Goal: Task Accomplishment & Management: Complete application form

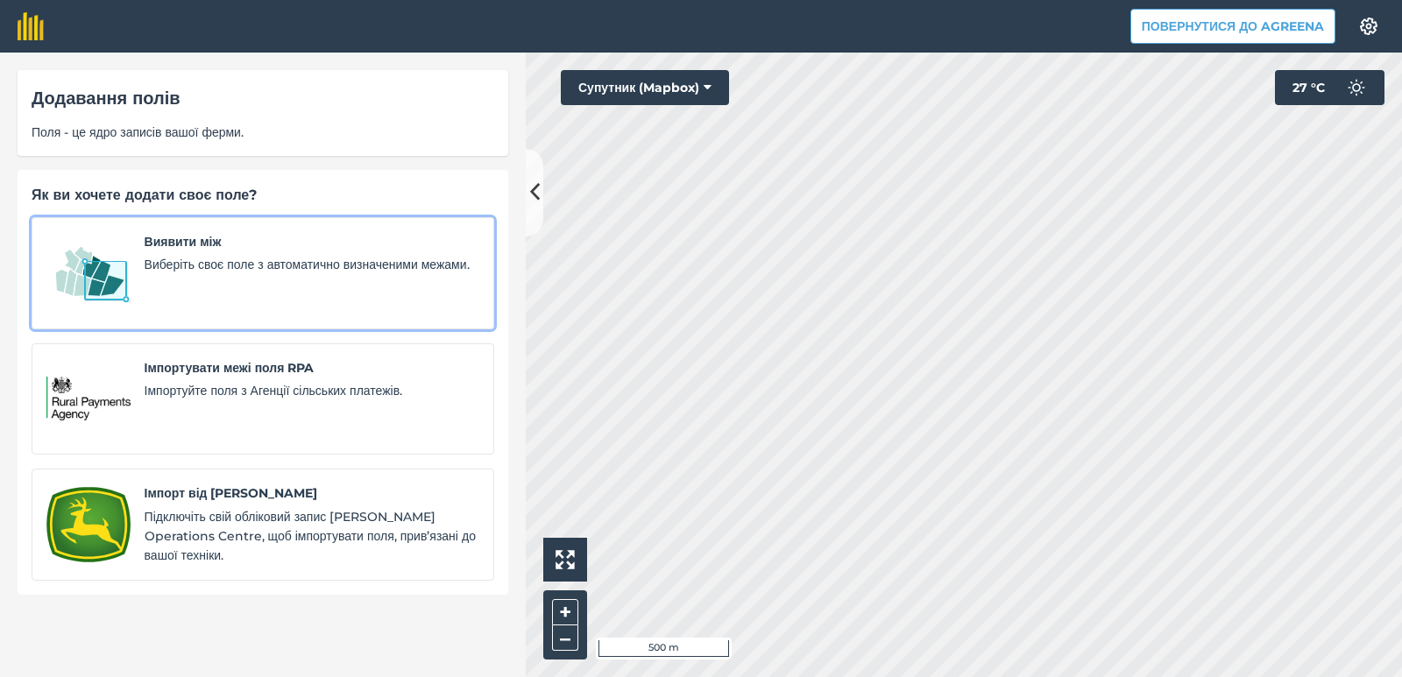
click at [191, 253] on div "Виявити між Виберіть своє поле з автоматично визначеними межами." at bounding box center [312, 273] width 335 height 82
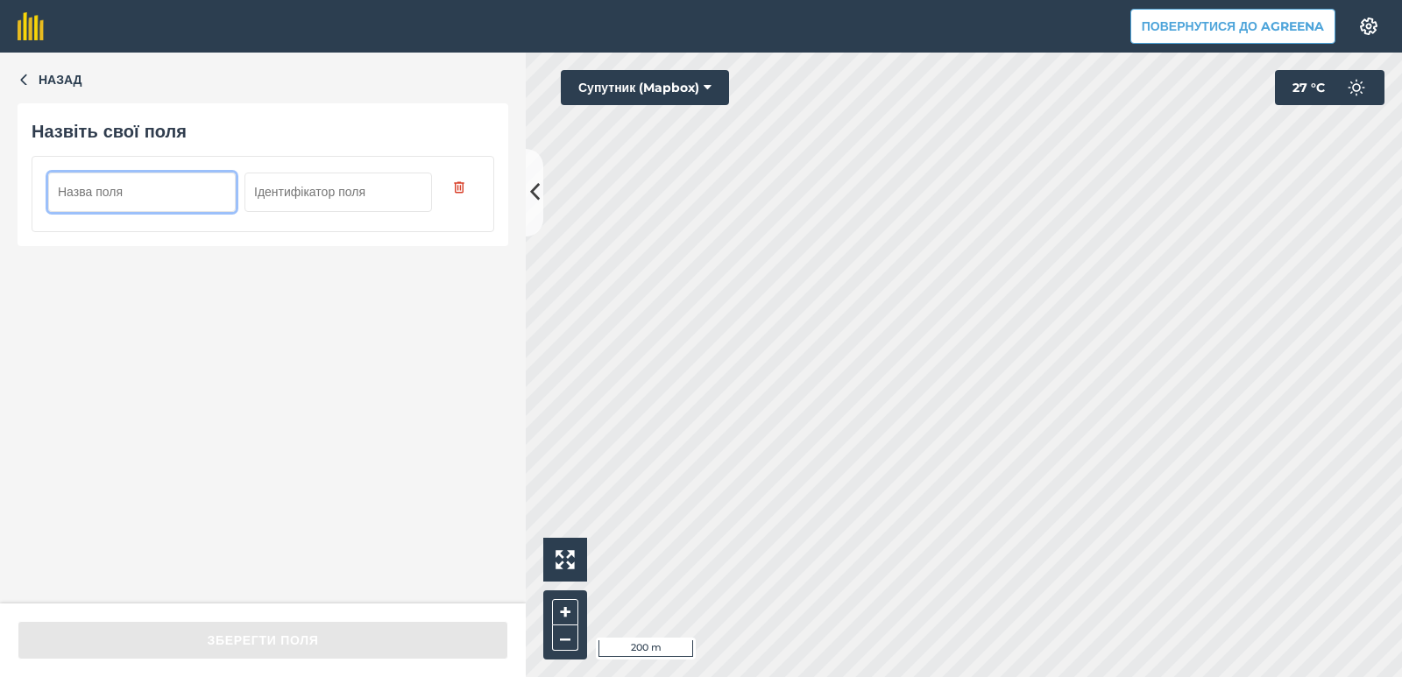
paste input "30-179"
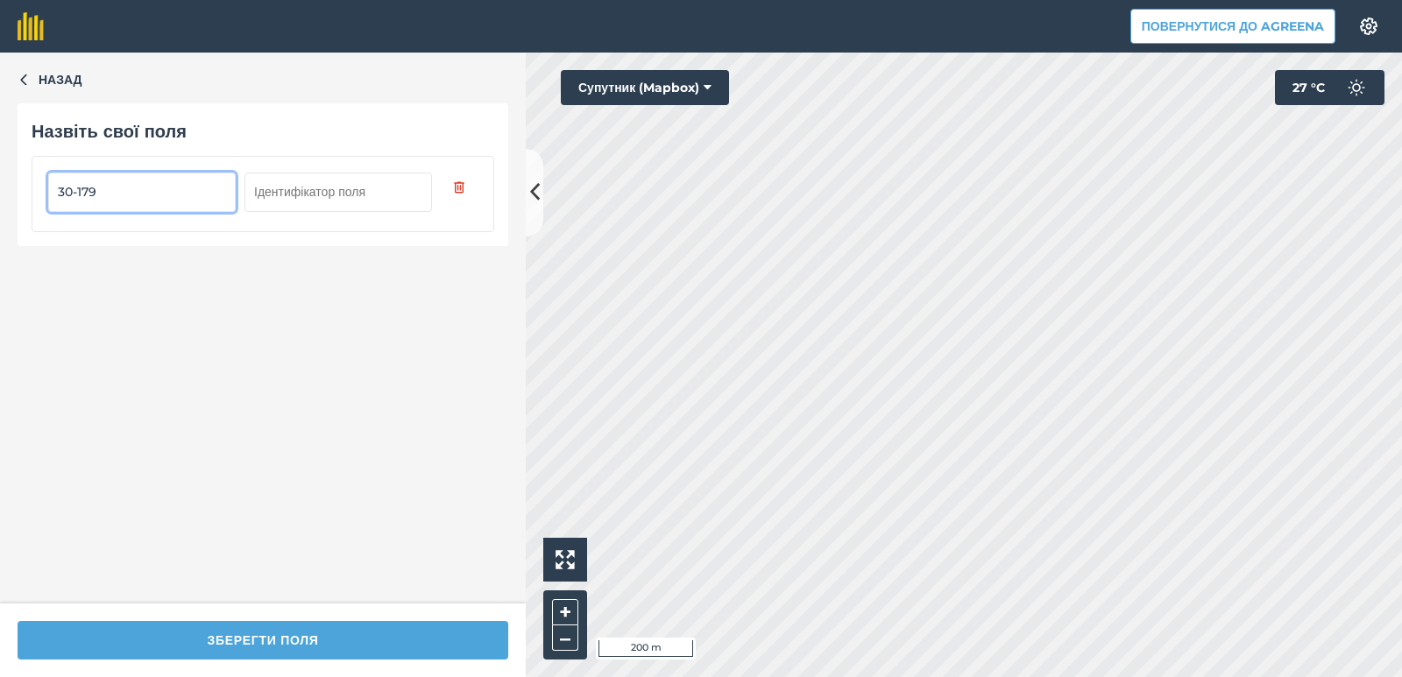
type input "30-179"
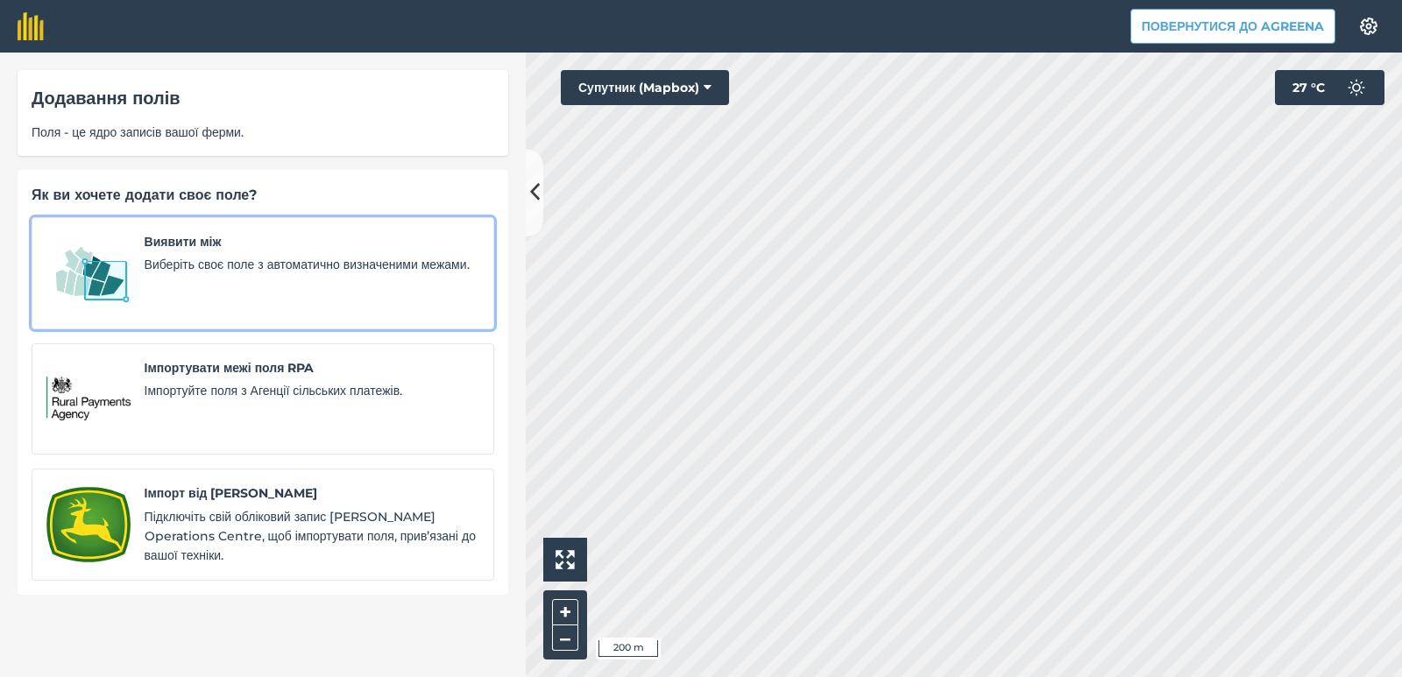
click at [296, 258] on font "Виберіть своє поле з автоматично визначеними межами." at bounding box center [307, 265] width 325 height 16
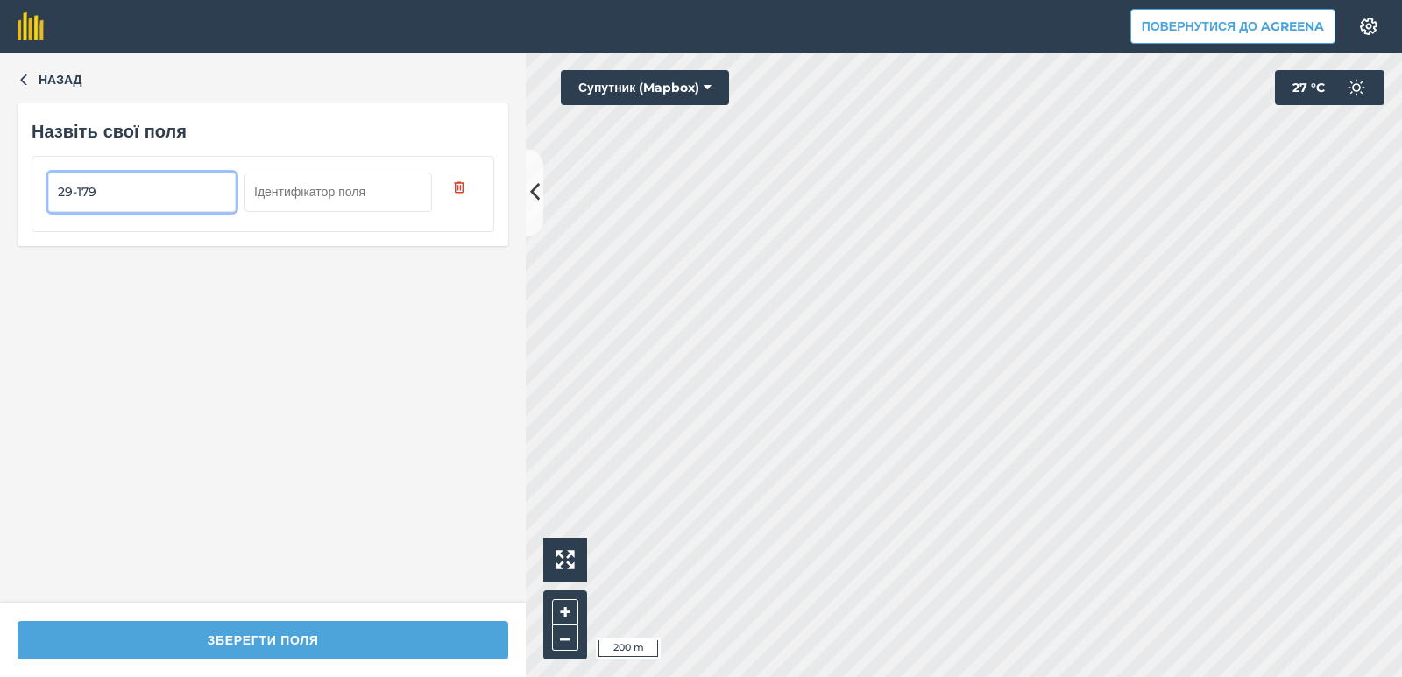
type input "29-179"
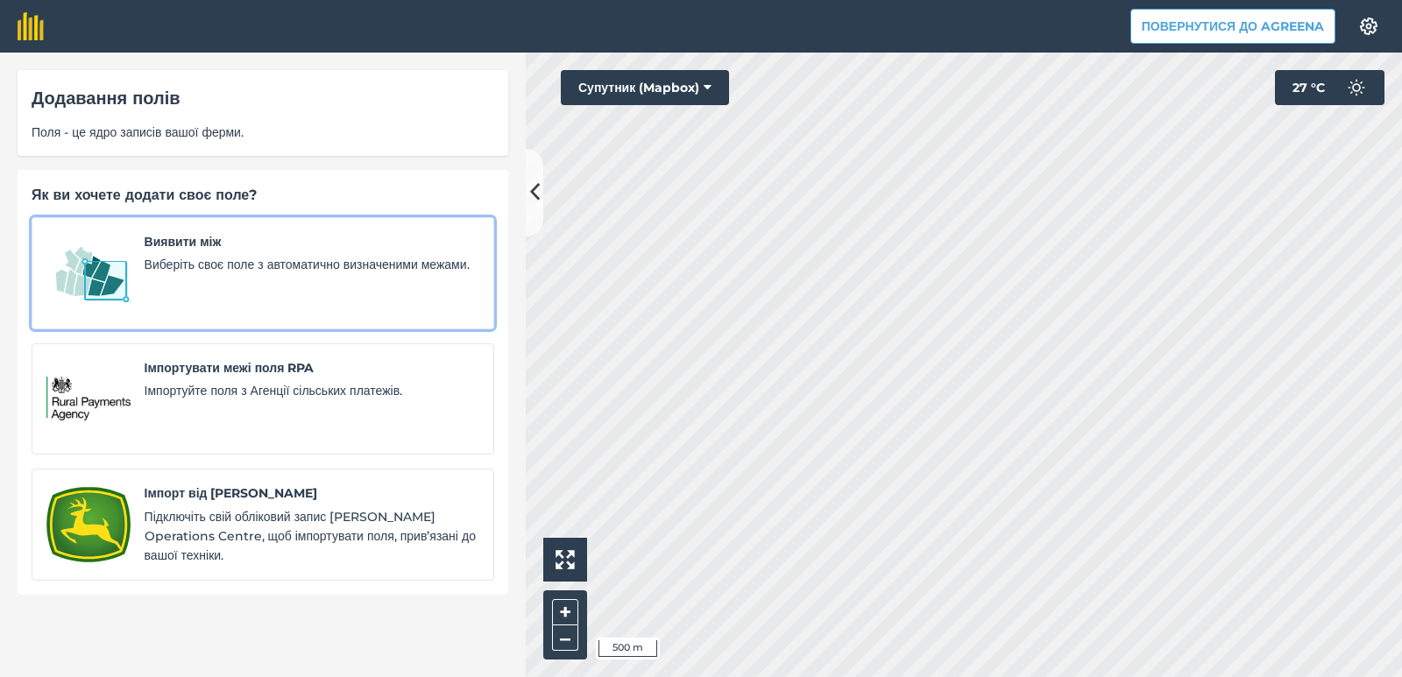
click at [135, 280] on link "Виявити між Виберіть своє поле з автоматично визначеними межами." at bounding box center [263, 273] width 463 height 112
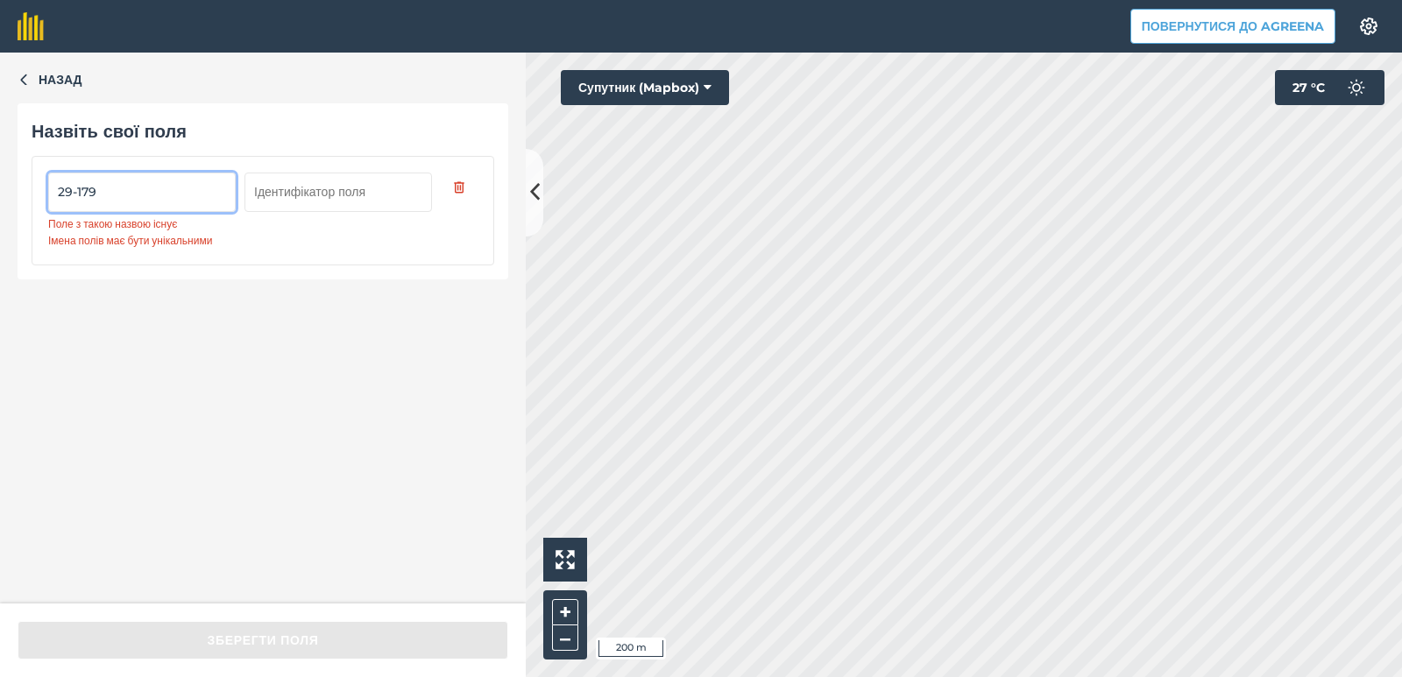
click at [72, 188] on input "29-179" at bounding box center [141, 192] width 187 height 39
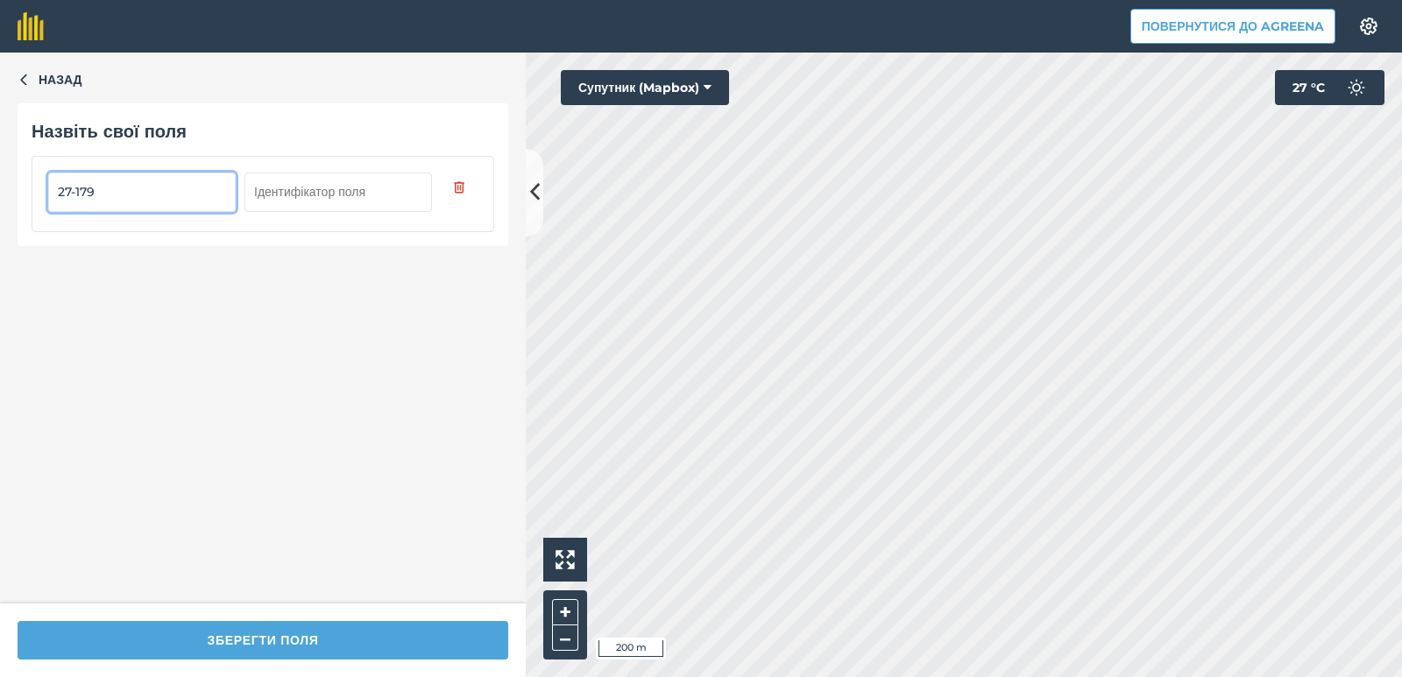
type input "27-179"
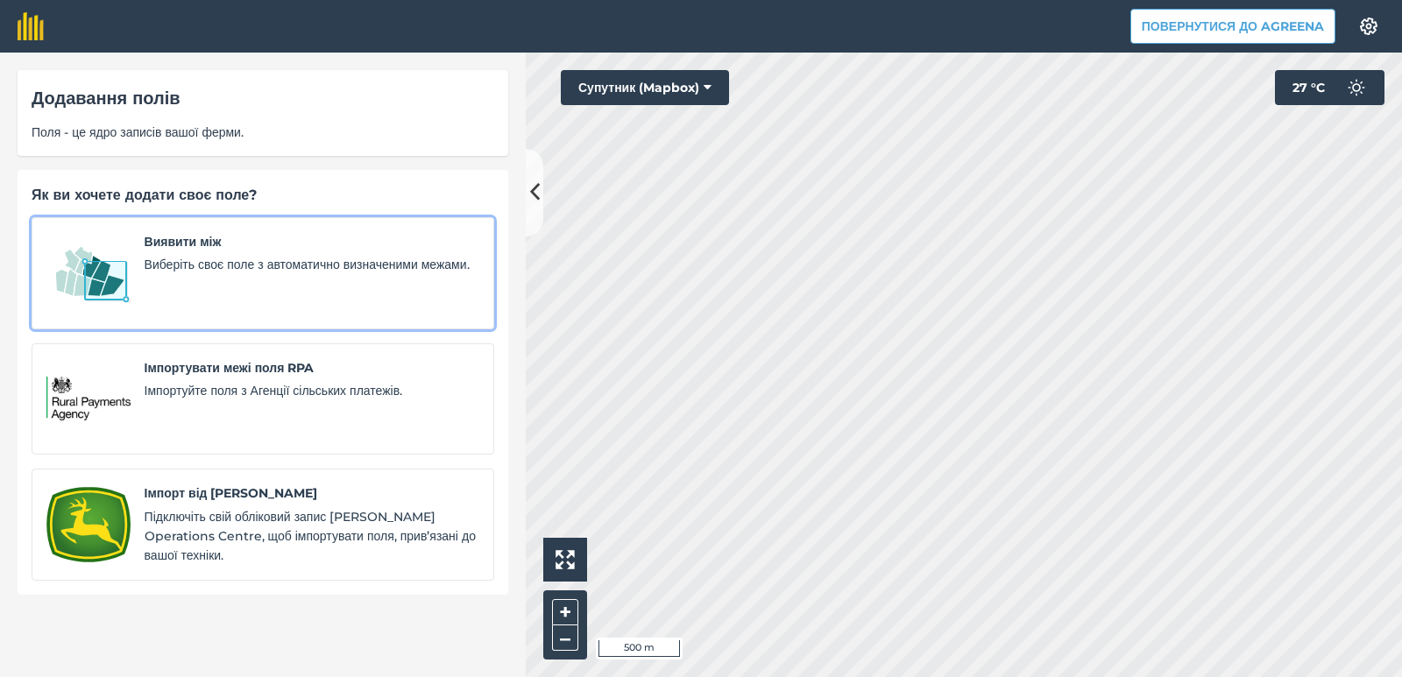
click at [236, 272] on font "Виберіть своє поле з автоматично визначеними межами." at bounding box center [307, 265] width 325 height 16
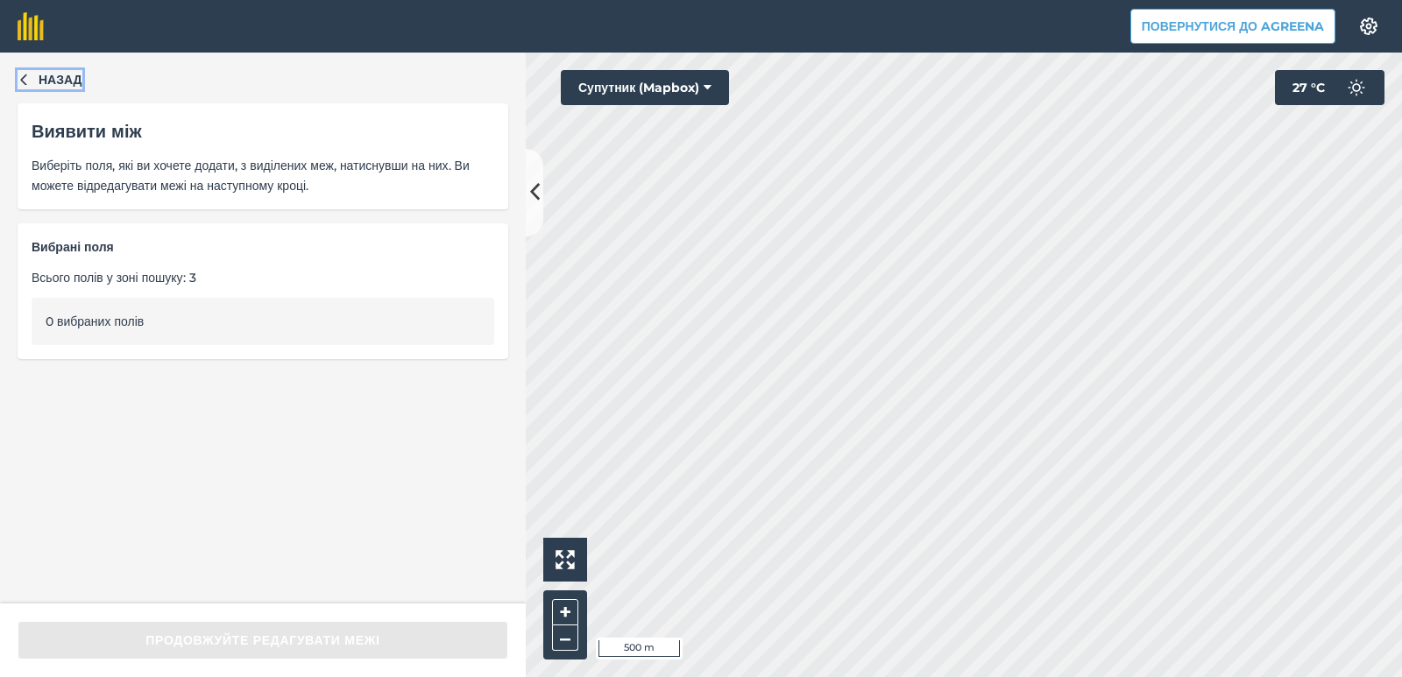
click at [32, 78] on button "Назад" at bounding box center [50, 79] width 65 height 19
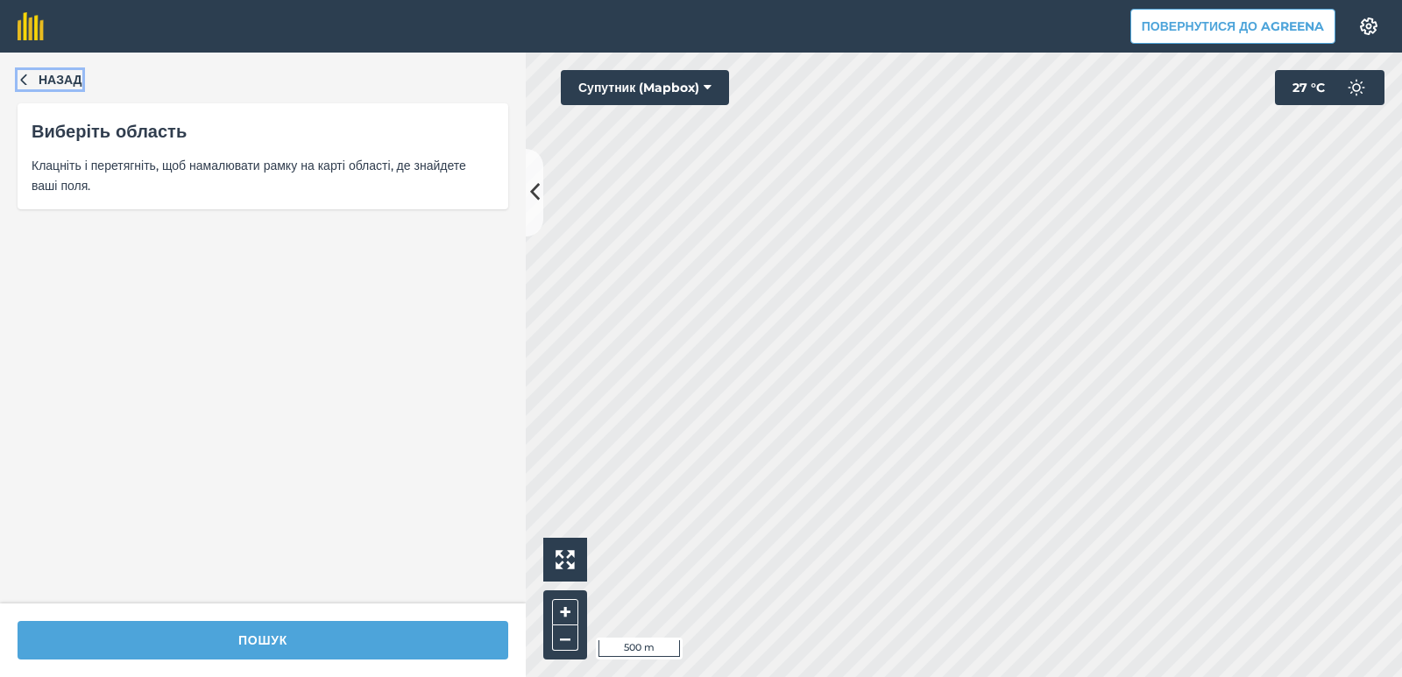
click at [32, 78] on button "Назад" at bounding box center [50, 79] width 65 height 19
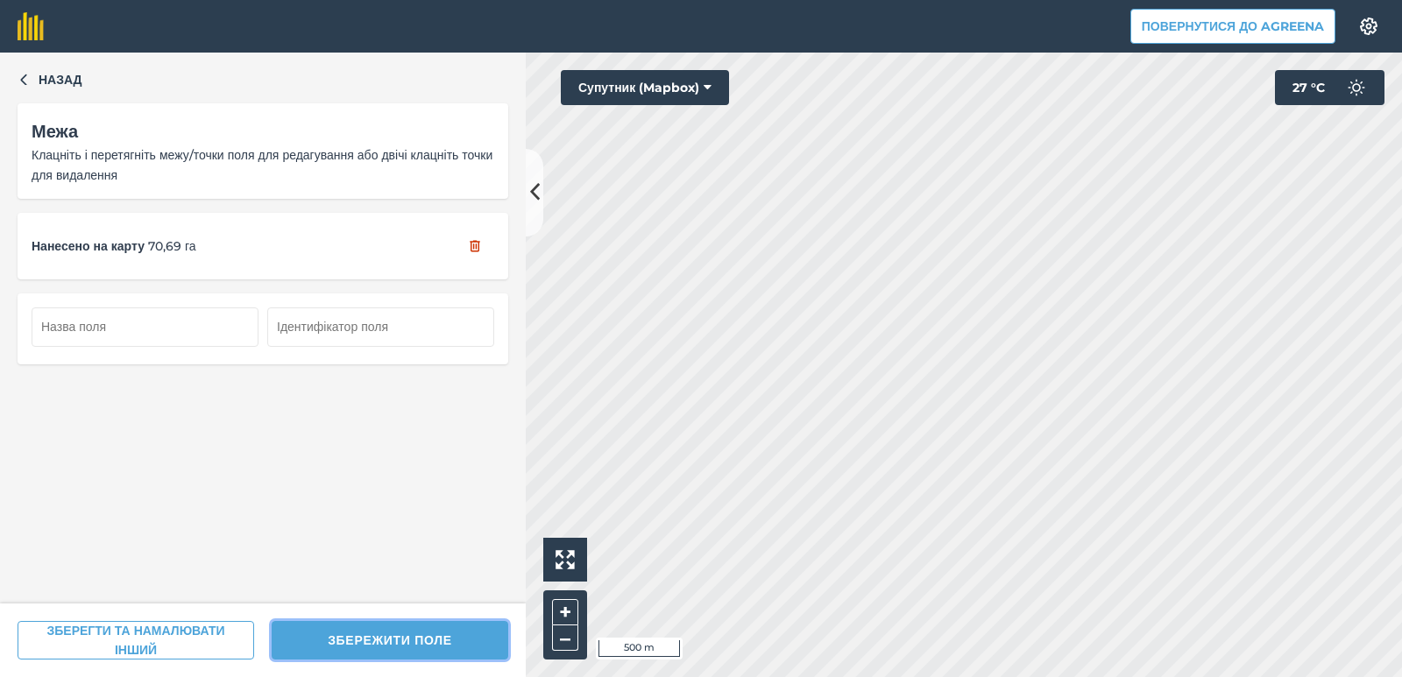
click at [385, 634] on font "ЗБЕРЕЖИТИ ПОЛЕ" at bounding box center [390, 641] width 124 height 16
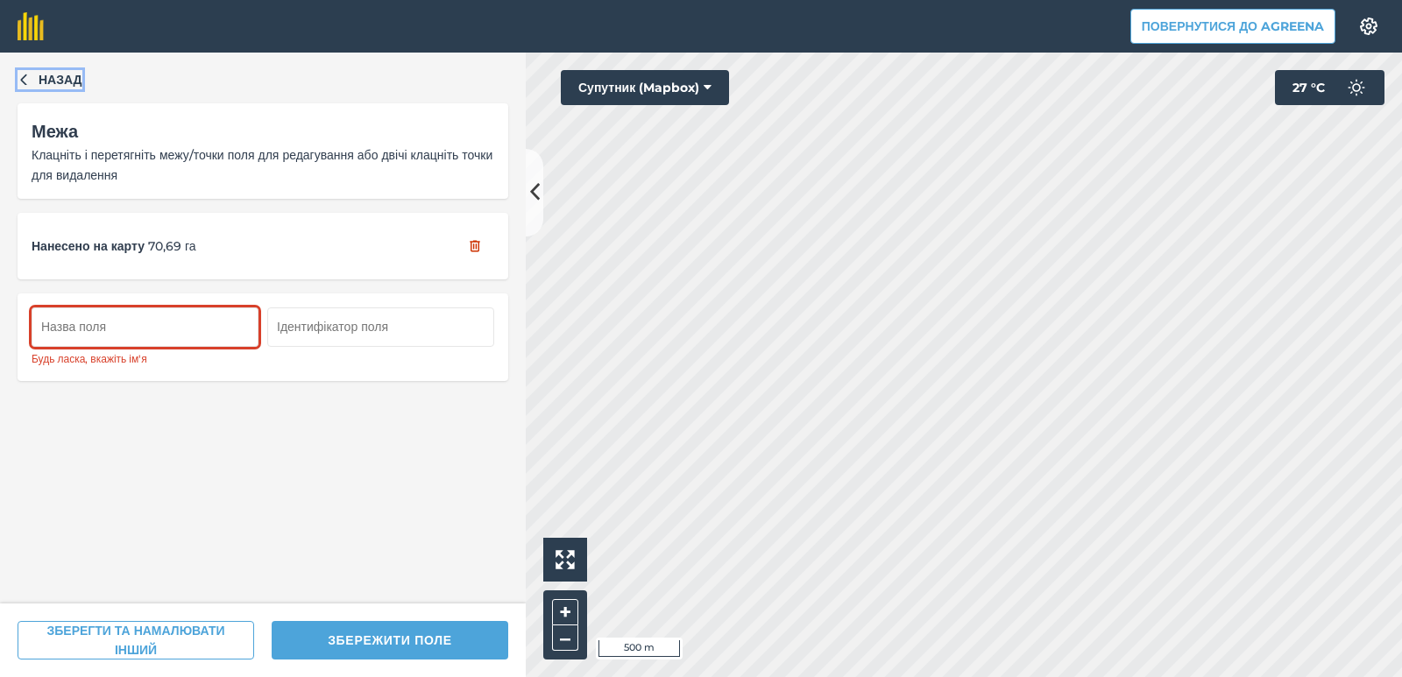
click at [25, 79] on icon "button" at bounding box center [24, 79] width 12 height 12
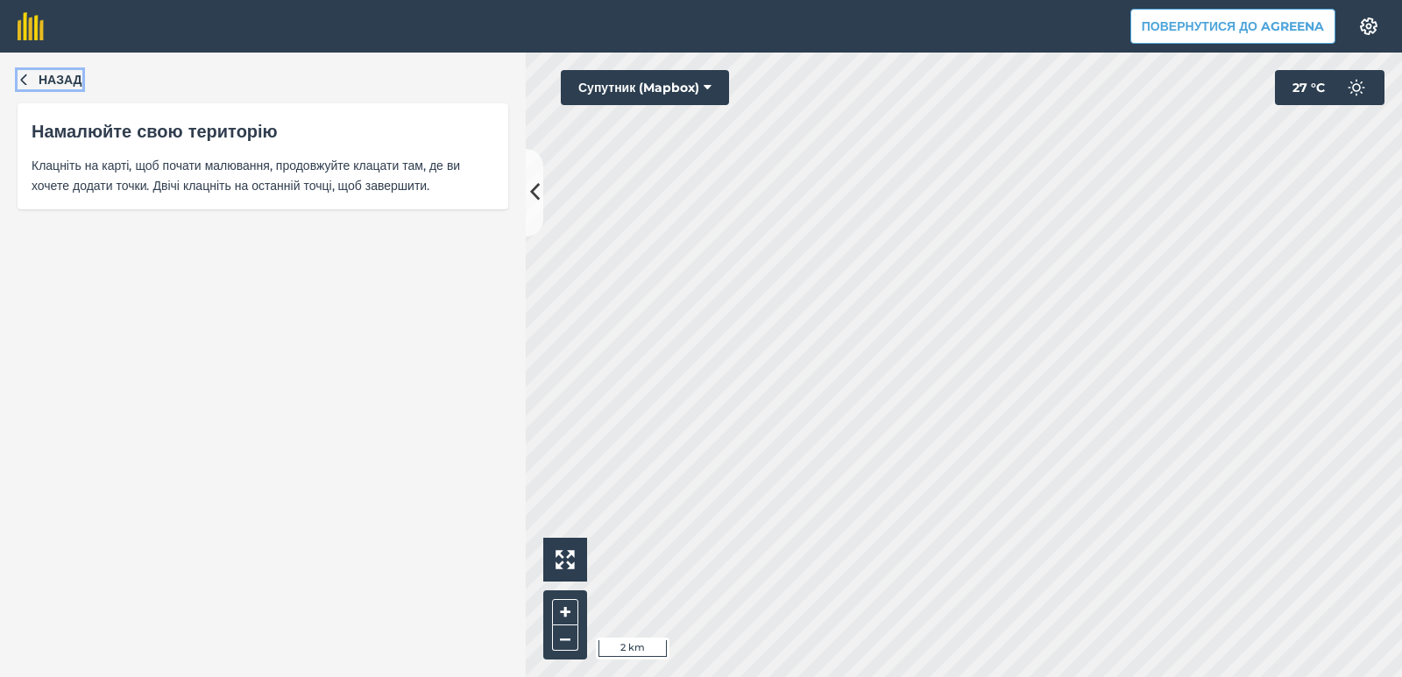
click at [67, 80] on font "Назад" at bounding box center [61, 80] width 44 height 16
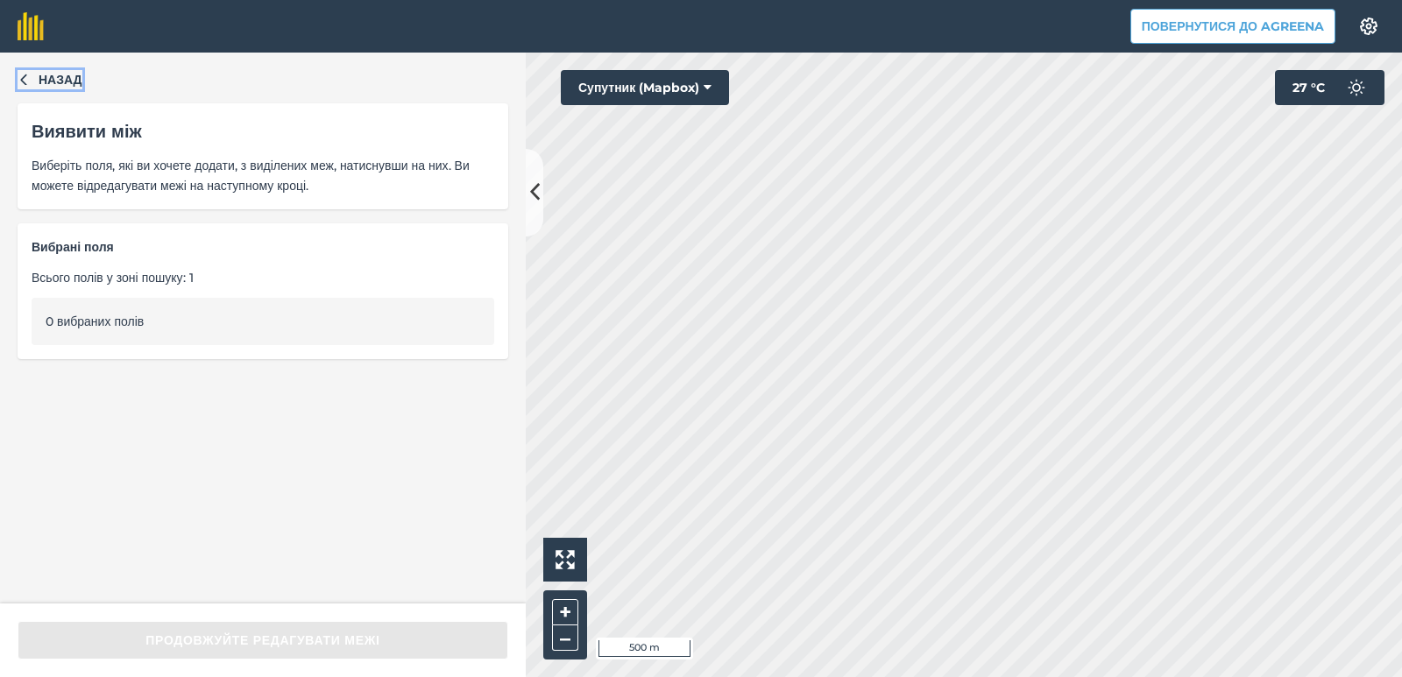
click at [52, 80] on font "Назад" at bounding box center [61, 80] width 44 height 16
click at [25, 79] on icon "button" at bounding box center [24, 79] width 12 height 12
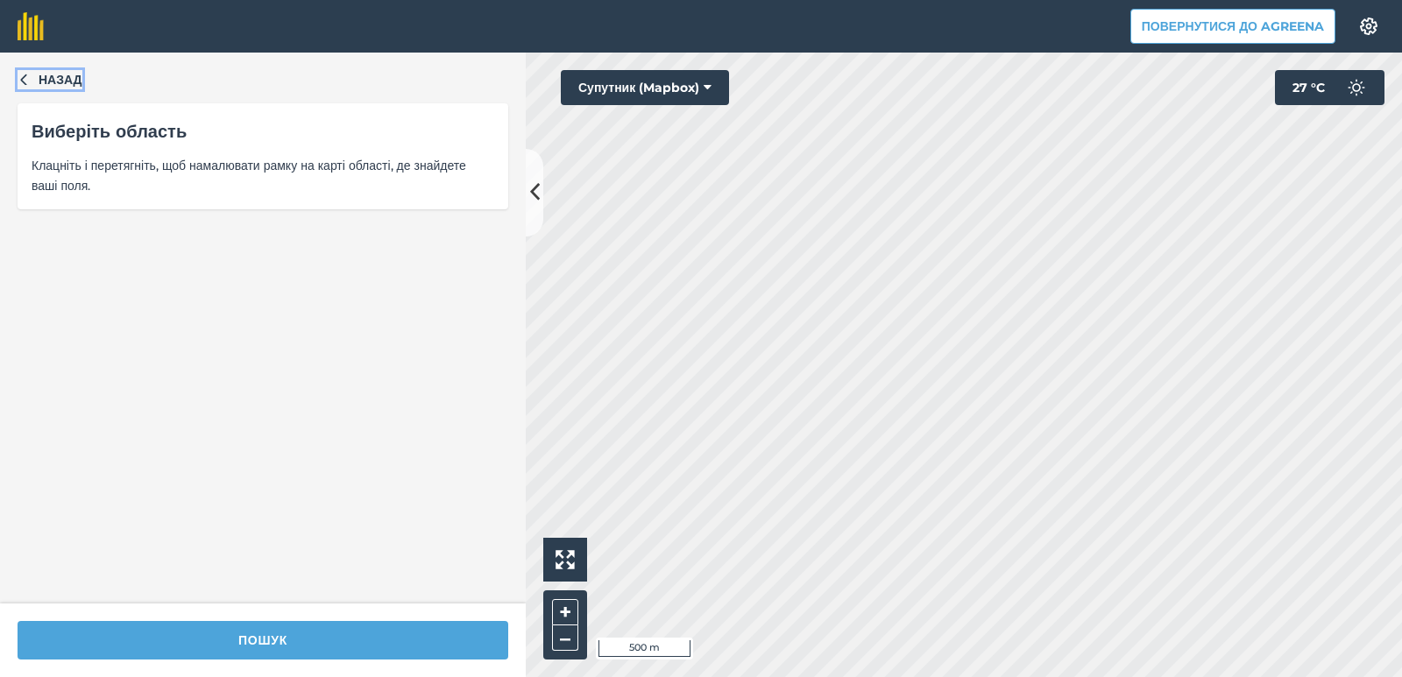
click at [25, 79] on icon "button" at bounding box center [24, 79] width 12 height 12
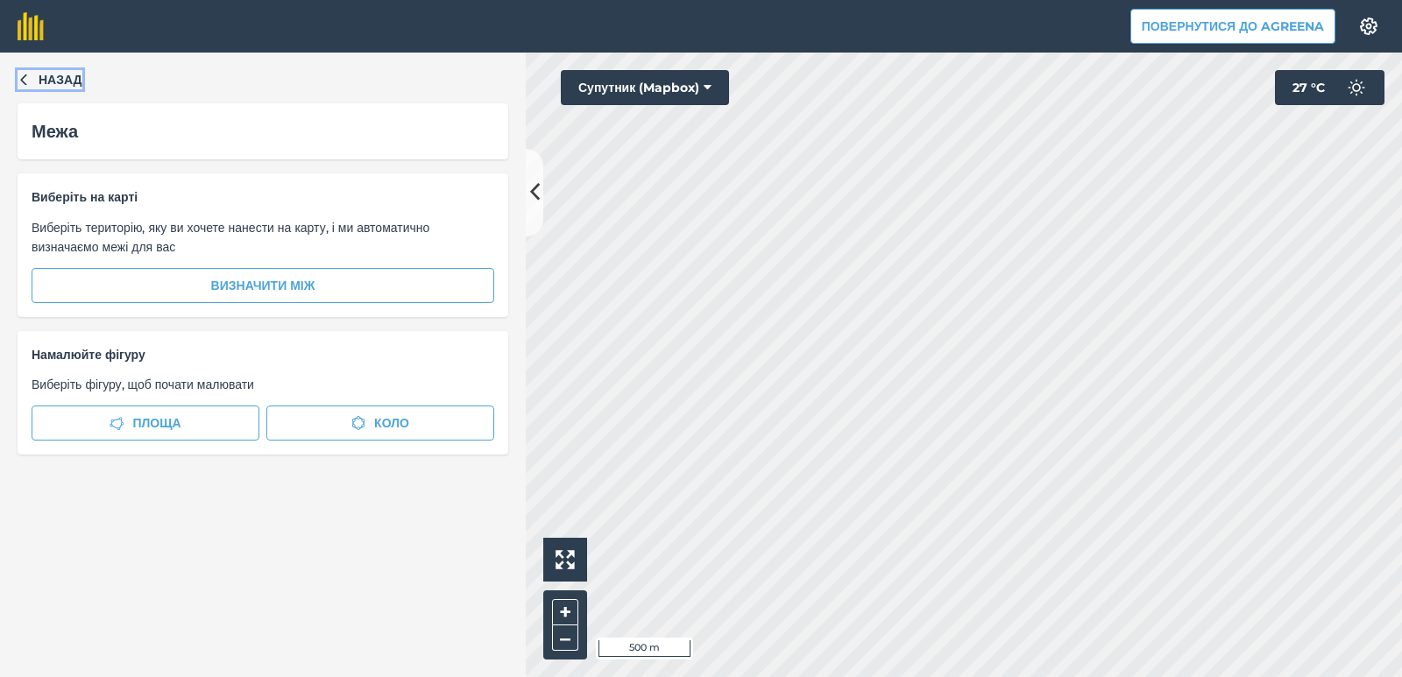
click at [29, 81] on icon "button" at bounding box center [24, 79] width 12 height 12
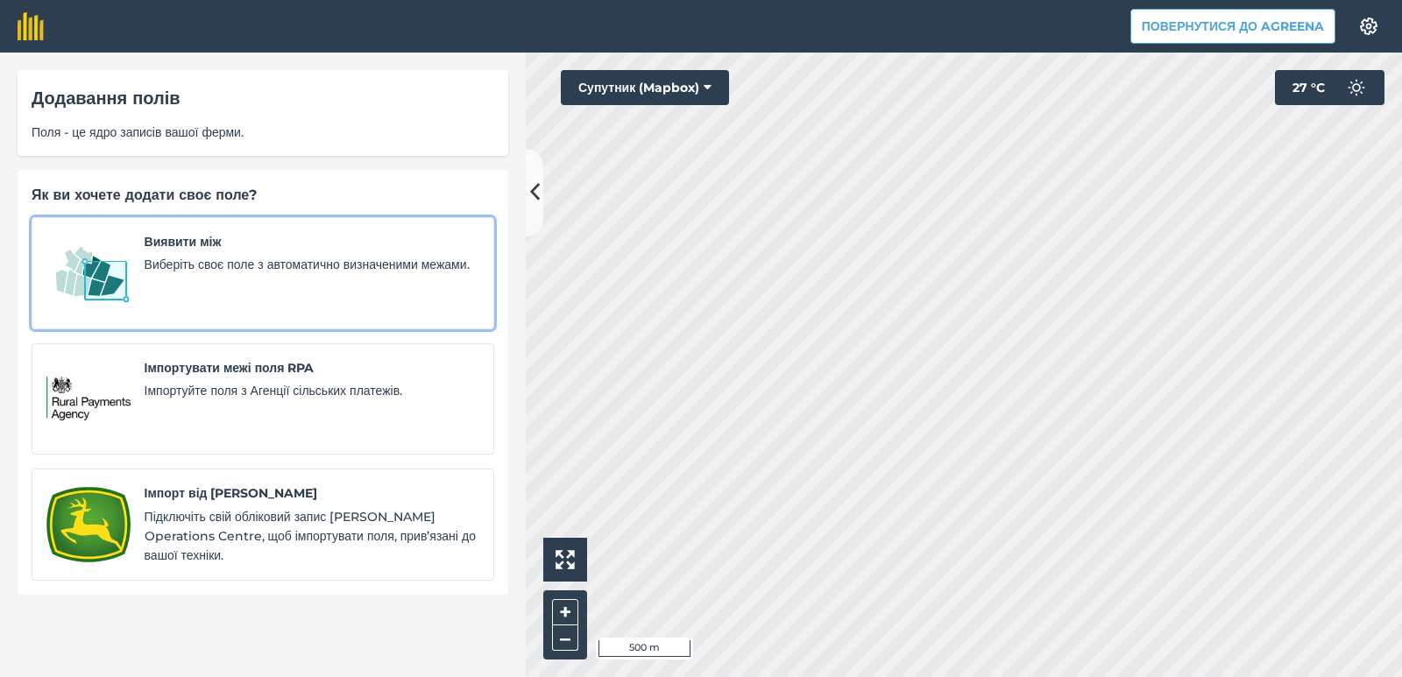
click at [206, 265] on font "Виберіть своє поле з автоматично визначеними межами." at bounding box center [307, 265] width 325 height 16
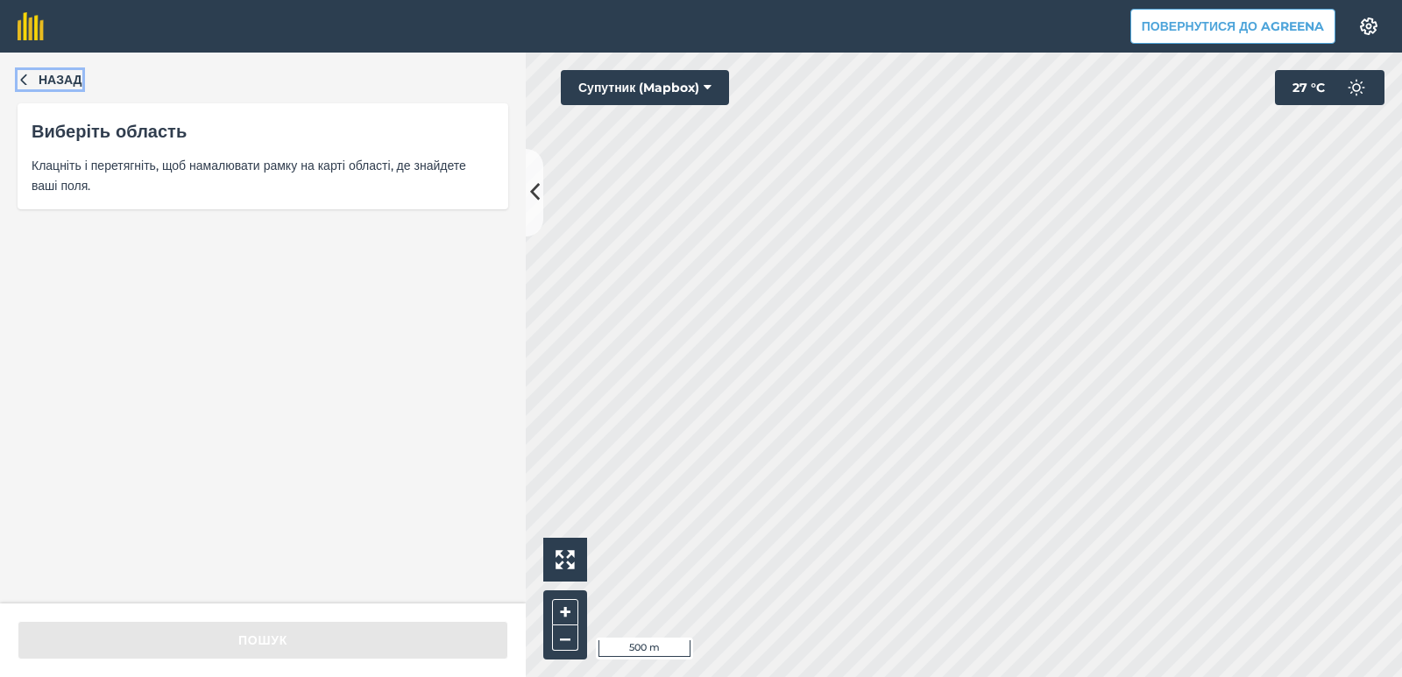
click at [25, 75] on icon "button" at bounding box center [23, 79] width 6 height 11
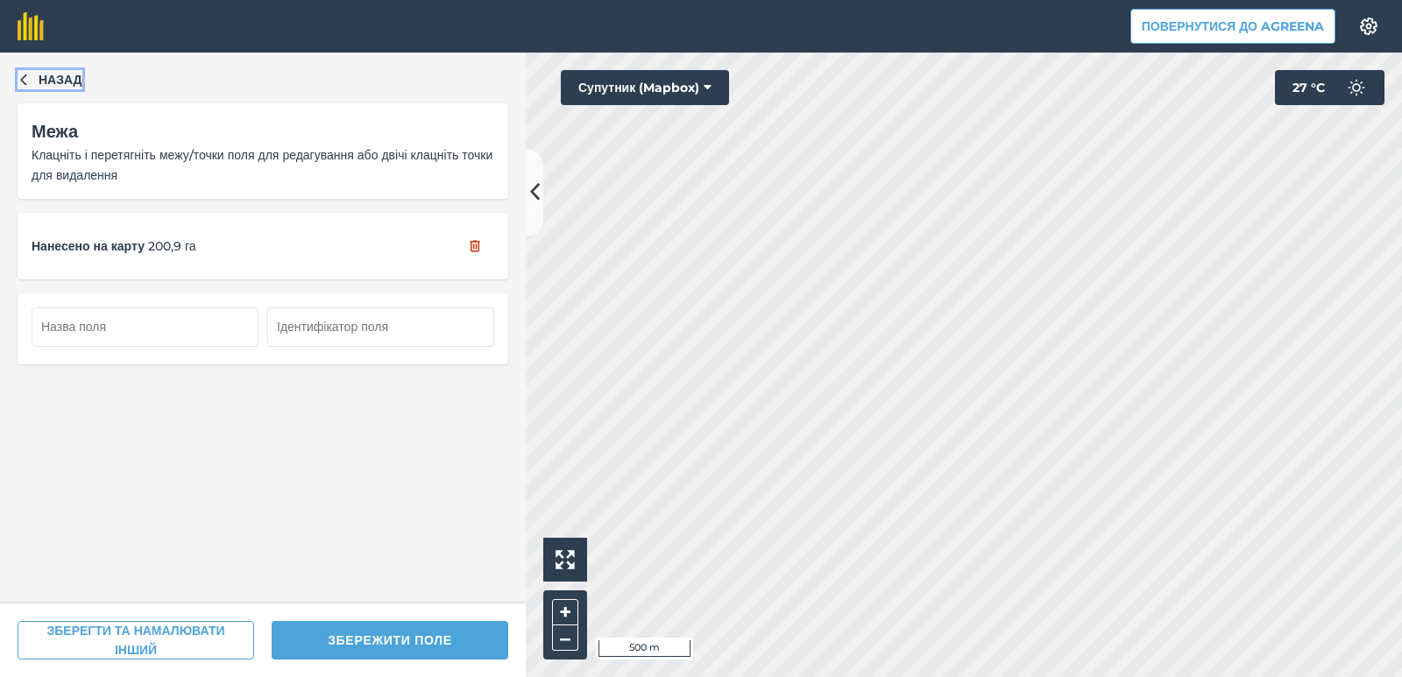
click at [24, 77] on icon "button" at bounding box center [24, 79] width 12 height 12
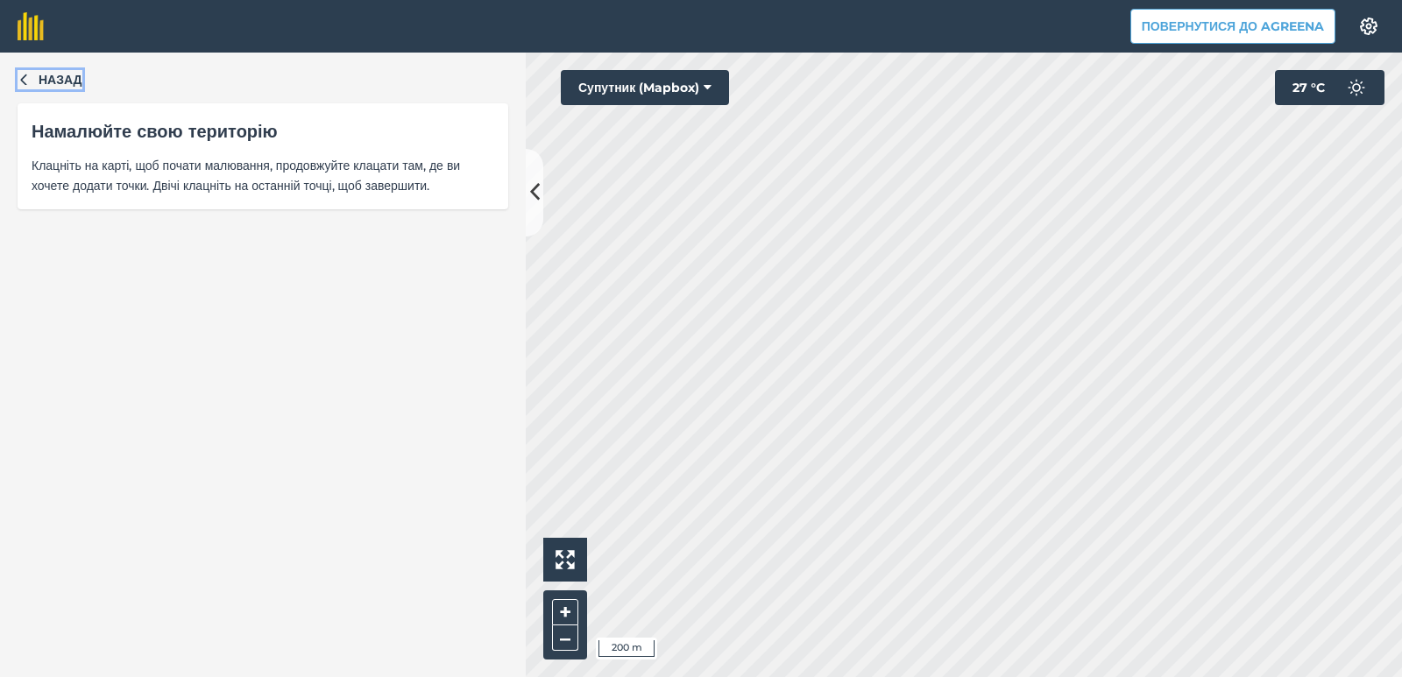
click at [23, 78] on icon "button" at bounding box center [23, 79] width 6 height 11
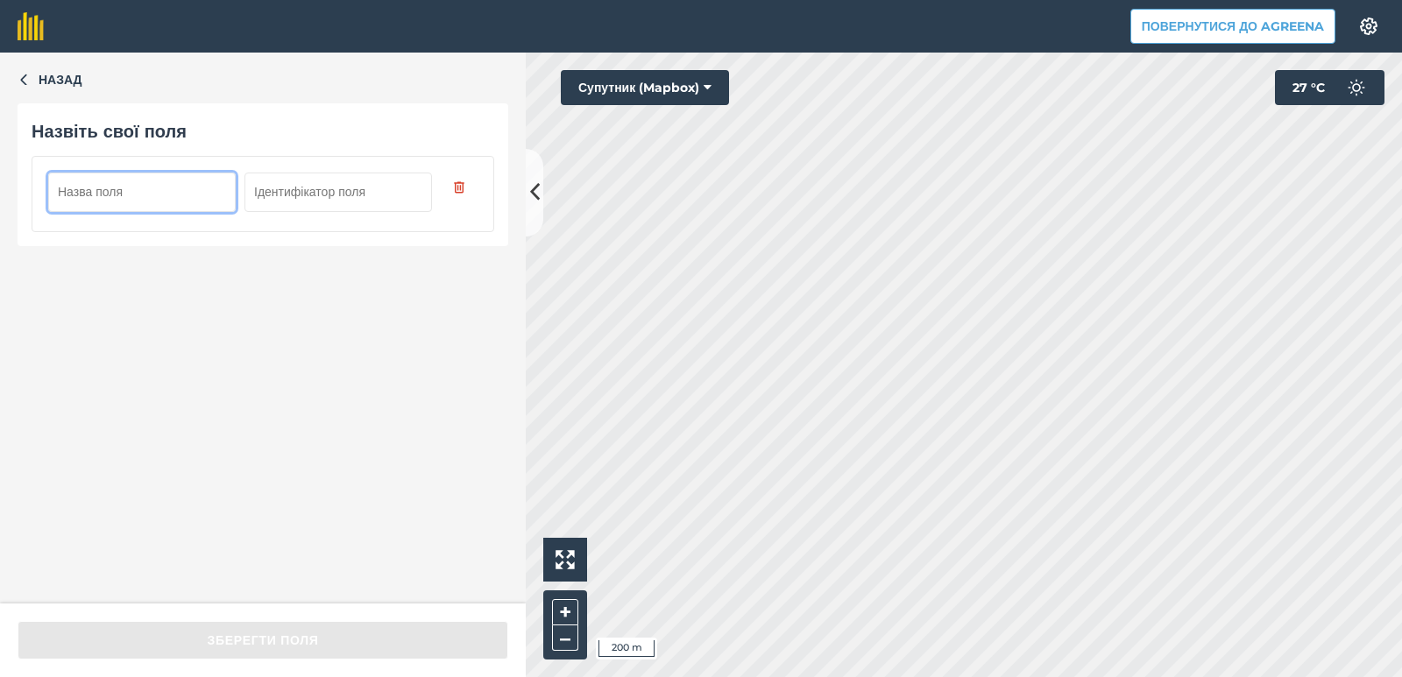
paste input "28-179"
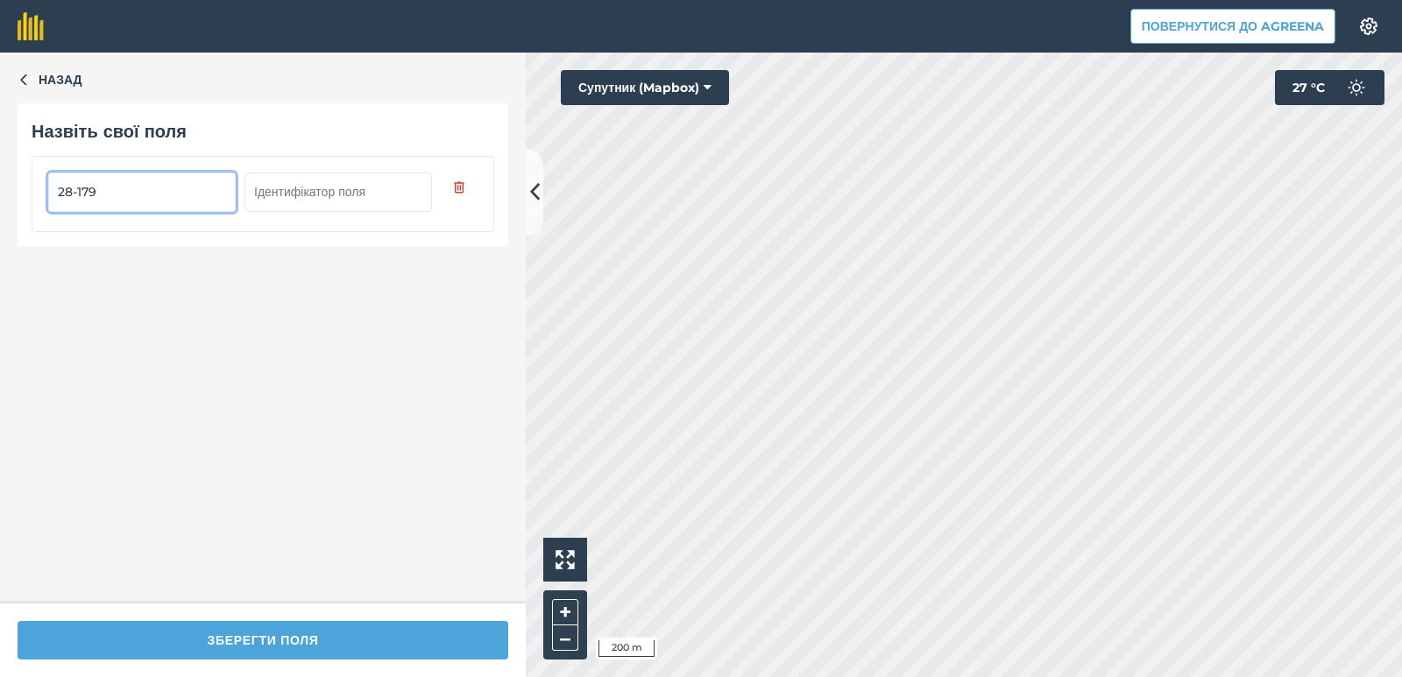
type input "28-179"
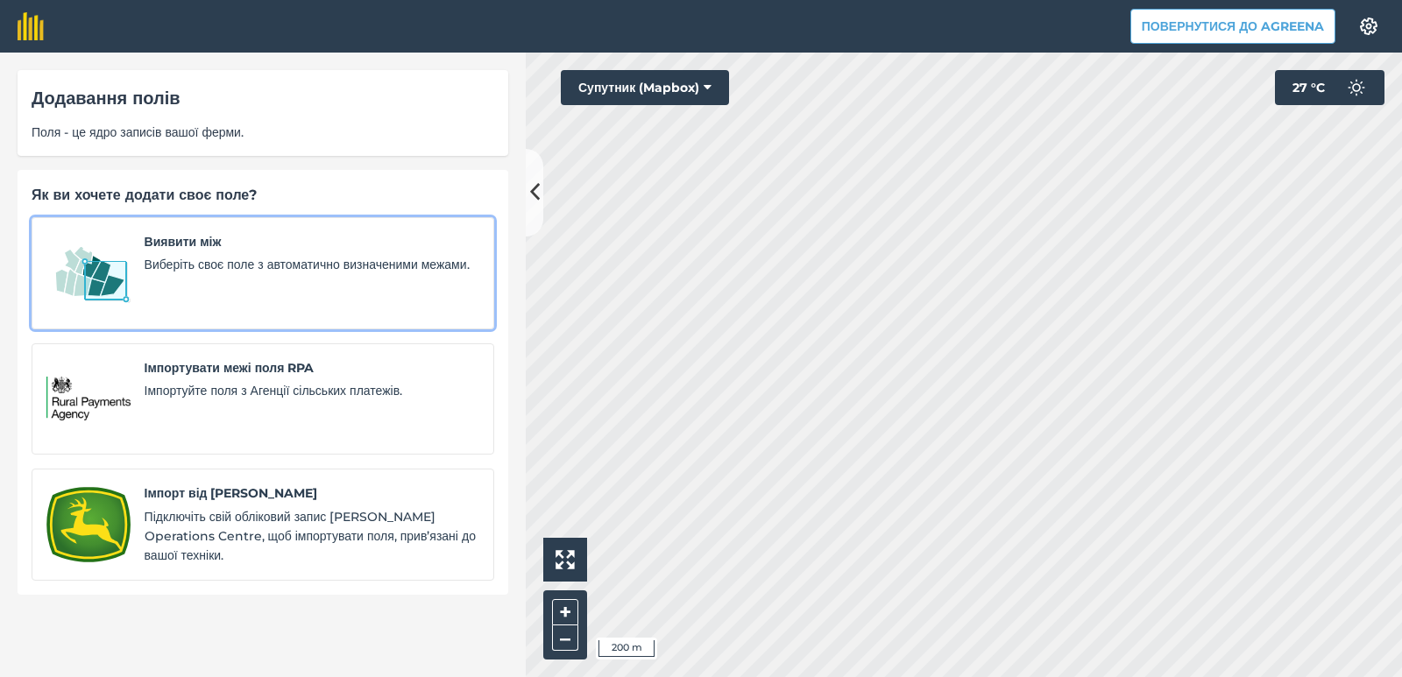
click at [190, 255] on div "Виявити між Виберіть своє поле з автоматично визначеними межами." at bounding box center [312, 273] width 335 height 82
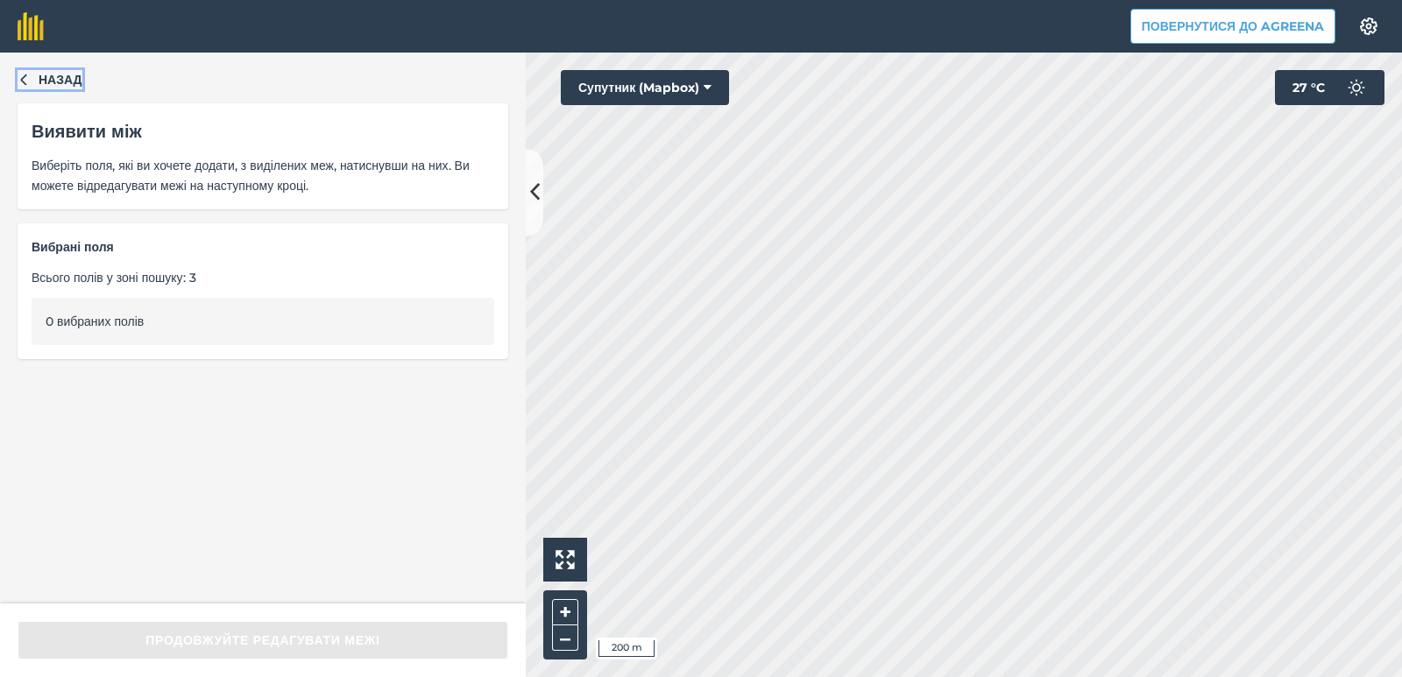
click at [30, 77] on button "Назад" at bounding box center [50, 79] width 65 height 19
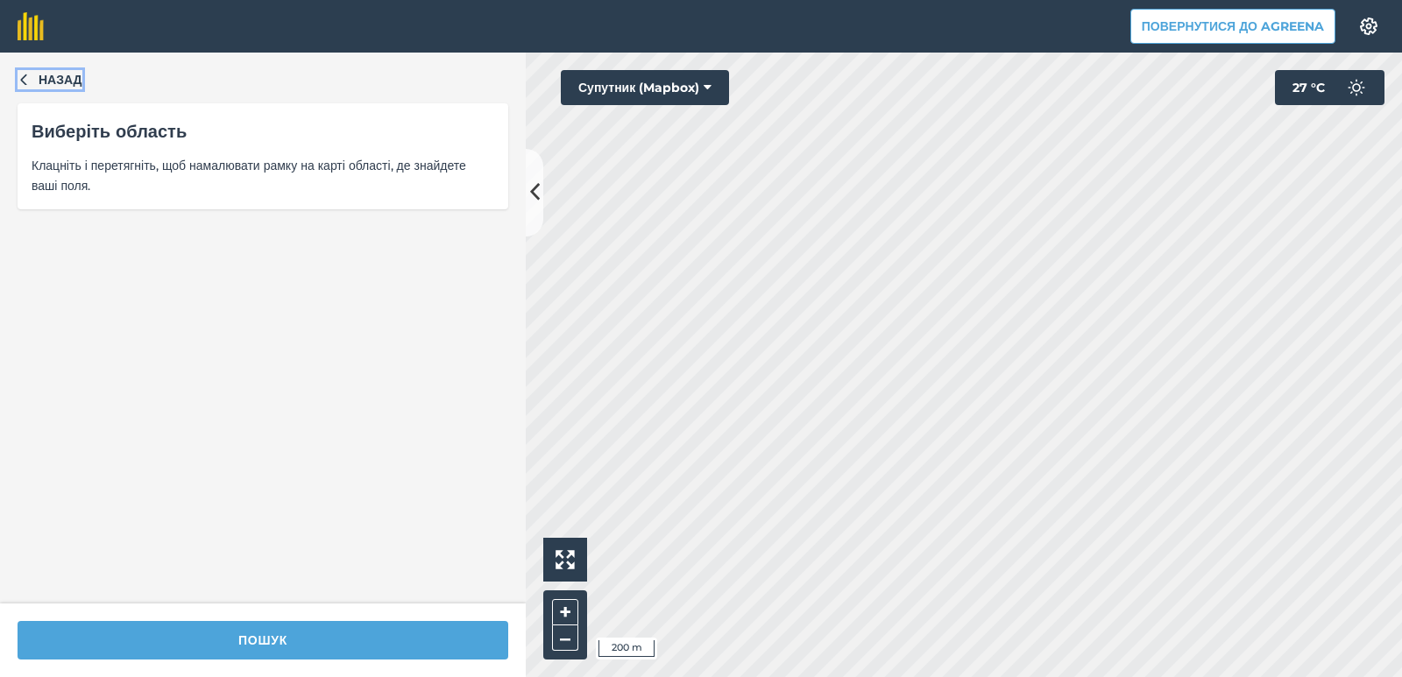
click at [25, 84] on icon "button" at bounding box center [23, 79] width 6 height 11
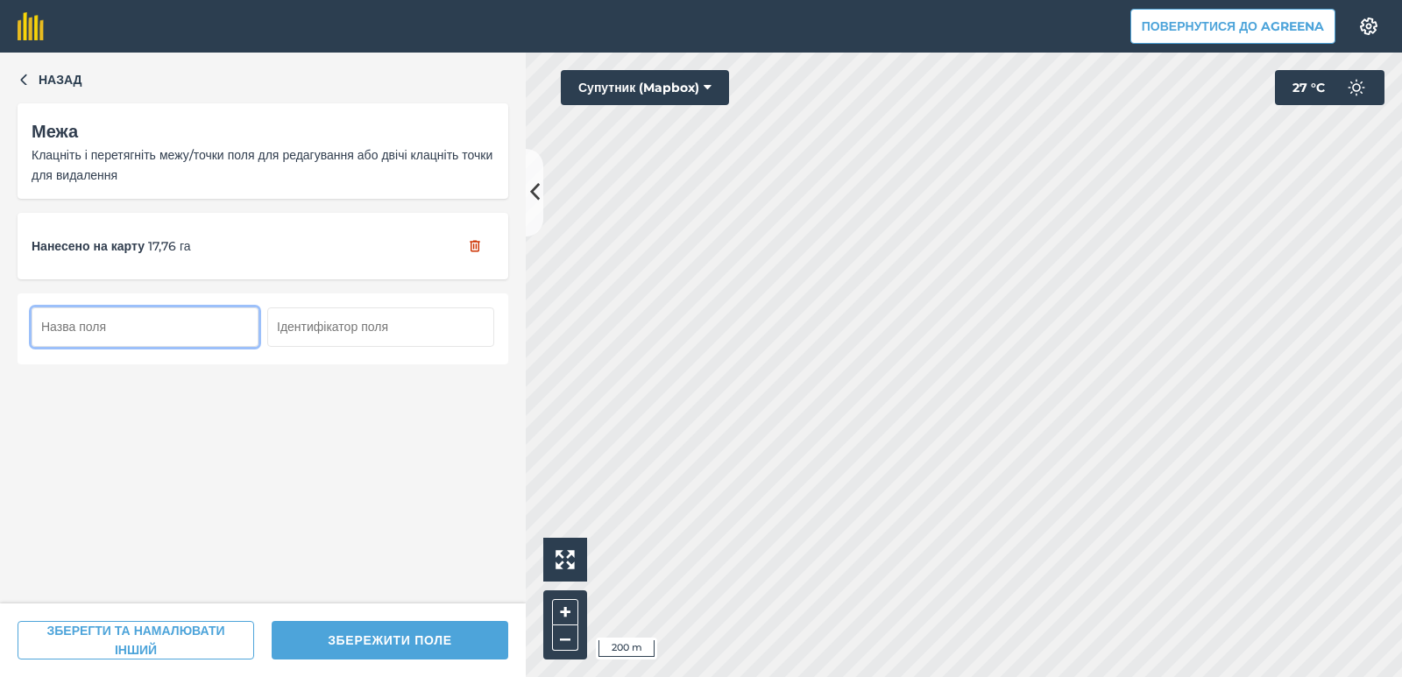
paste input "34-179"
type input "34-179"
